Goal: Transaction & Acquisition: Purchase product/service

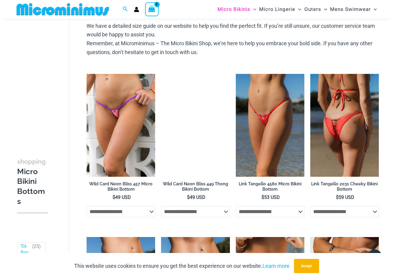
scroll to position [266, 0]
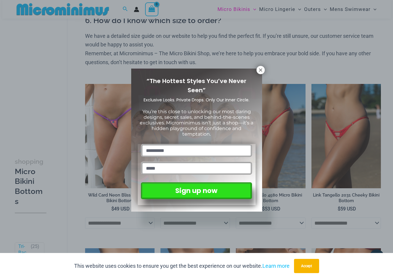
click at [350, 136] on div "“The Hottest Styles You’ve Never Seen” Exclusive Looks. Private Drops. Only Our…" at bounding box center [196, 139] width 393 height 279
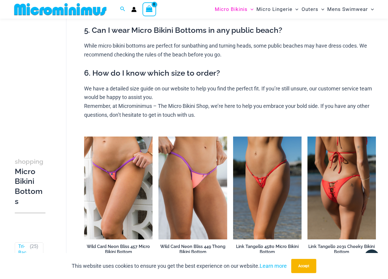
scroll to position [203, 0]
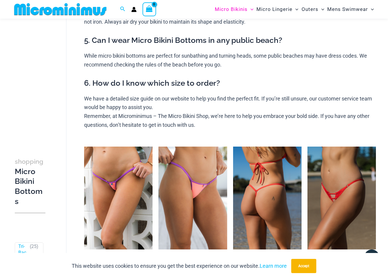
click at [261, 208] on img at bounding box center [267, 198] width 69 height 103
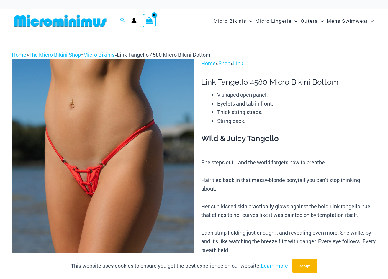
click at [130, 208] on img at bounding box center [103, 196] width 183 height 274
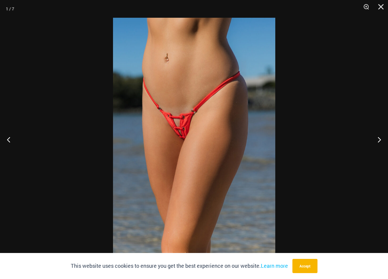
click at [187, 154] on img at bounding box center [194, 139] width 162 height 243
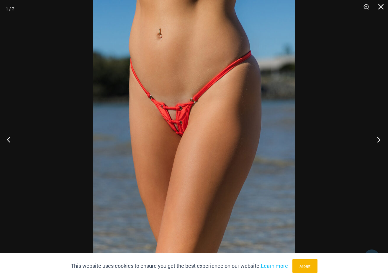
click at [379, 139] on button "Next" at bounding box center [377, 140] width 22 height 30
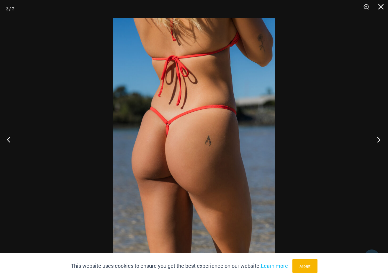
click at [379, 139] on button "Next" at bounding box center [377, 140] width 22 height 30
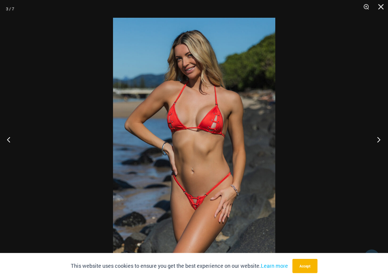
click at [379, 139] on button "Next" at bounding box center [377, 140] width 22 height 30
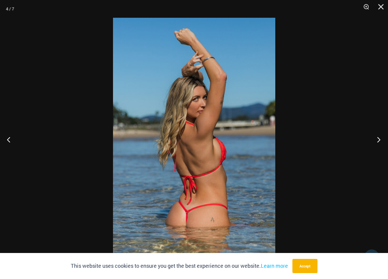
click at [379, 139] on button "Next" at bounding box center [377, 140] width 22 height 30
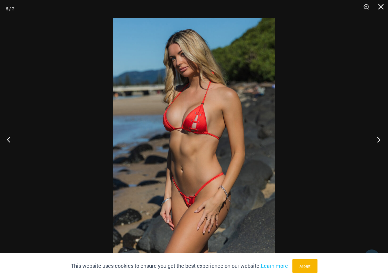
click at [379, 139] on button "Next" at bounding box center [377, 140] width 22 height 30
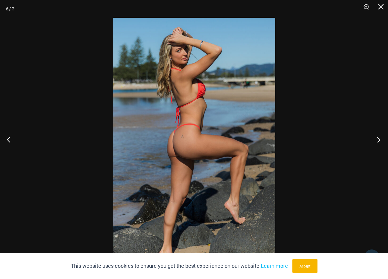
click at [379, 139] on button "Next" at bounding box center [377, 140] width 22 height 30
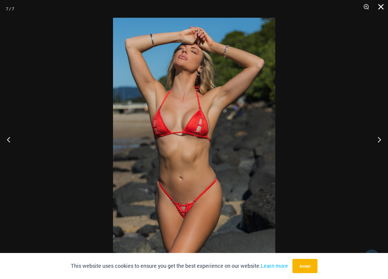
click at [380, 6] on button "Close" at bounding box center [379, 9] width 15 height 18
